Goal: Information Seeking & Learning: Understand process/instructions

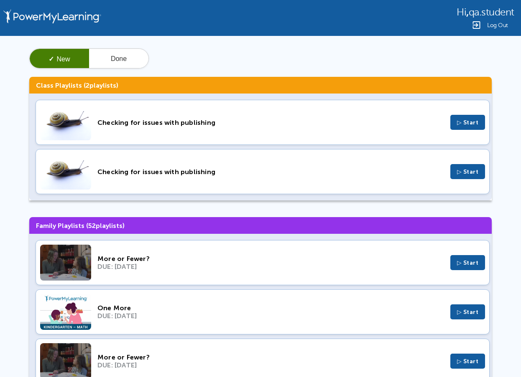
click at [465, 126] on span "▷ Start" at bounding box center [468, 122] width 22 height 7
click at [119, 57] on button "Done" at bounding box center [118, 59] width 59 height 20
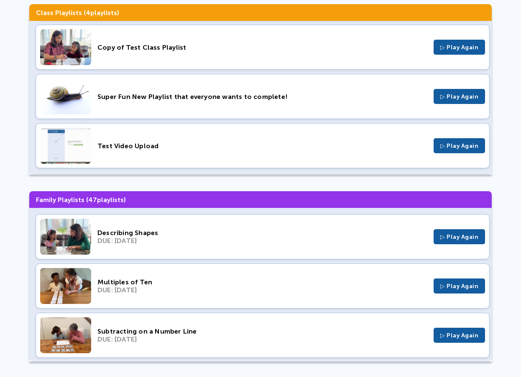
scroll to position [89, 0]
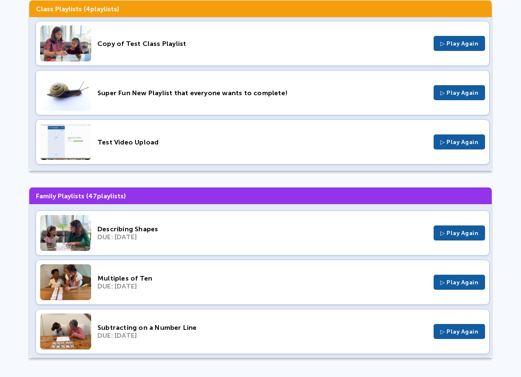
click at [457, 144] on span "▷ Play Again" at bounding box center [459, 142] width 38 height 7
click at [120, 236] on div "DUE: Mar 23, 2025" at bounding box center [262, 237] width 330 height 8
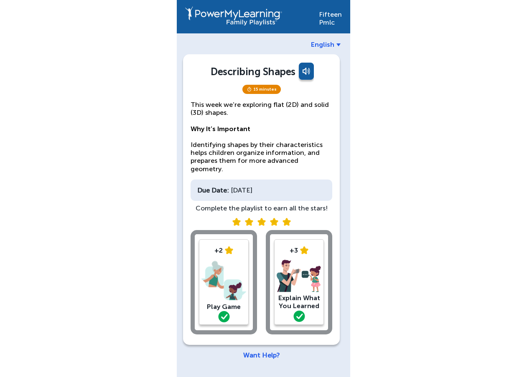
click at [256, 351] on link "Want Help?" at bounding box center [261, 355] width 37 height 8
